Goal: Task Accomplishment & Management: Manage account settings

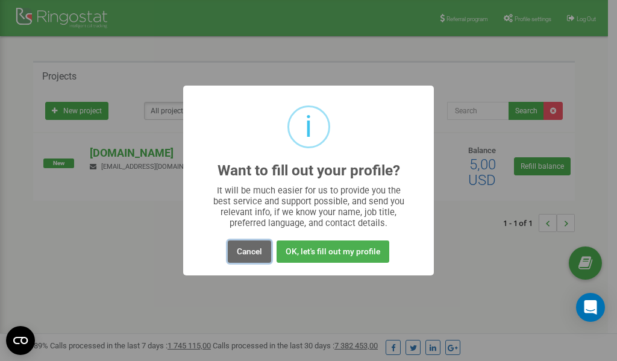
click at [245, 251] on button "Cancel" at bounding box center [249, 251] width 43 height 22
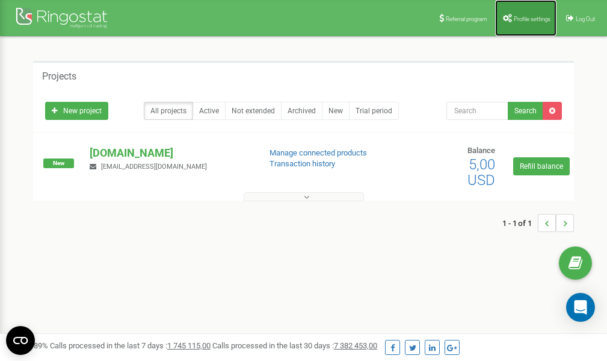
click at [514, 18] on span "Profile settings" at bounding box center [532, 19] width 37 height 7
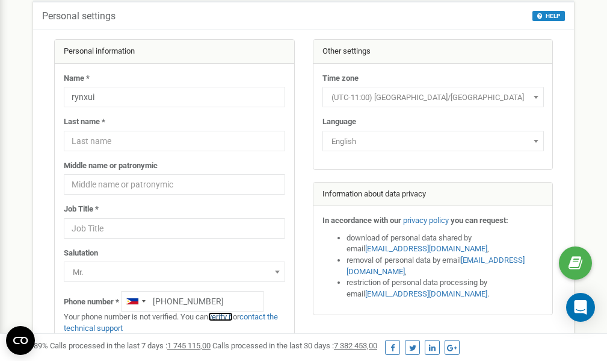
click at [225, 318] on link "verify it" at bounding box center [220, 316] width 25 height 9
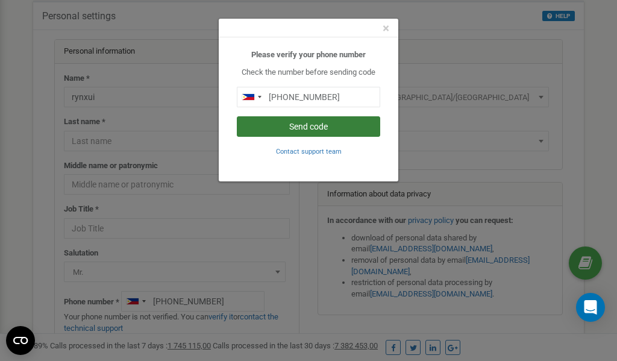
click at [296, 129] on button "Send code" at bounding box center [308, 126] width 143 height 20
